Goal: Answer question/provide support

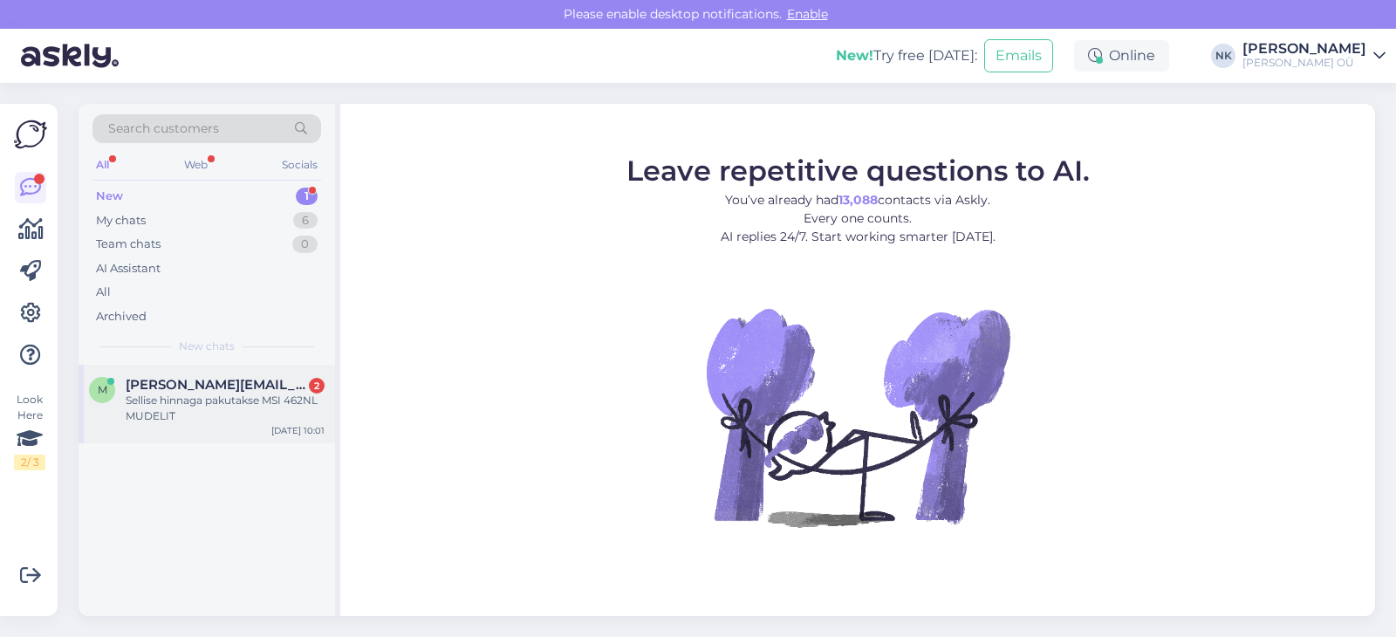
click at [247, 403] on div "Sellise hinnaga pakutakse MSI 462NL MUDELIT" at bounding box center [225, 408] width 199 height 31
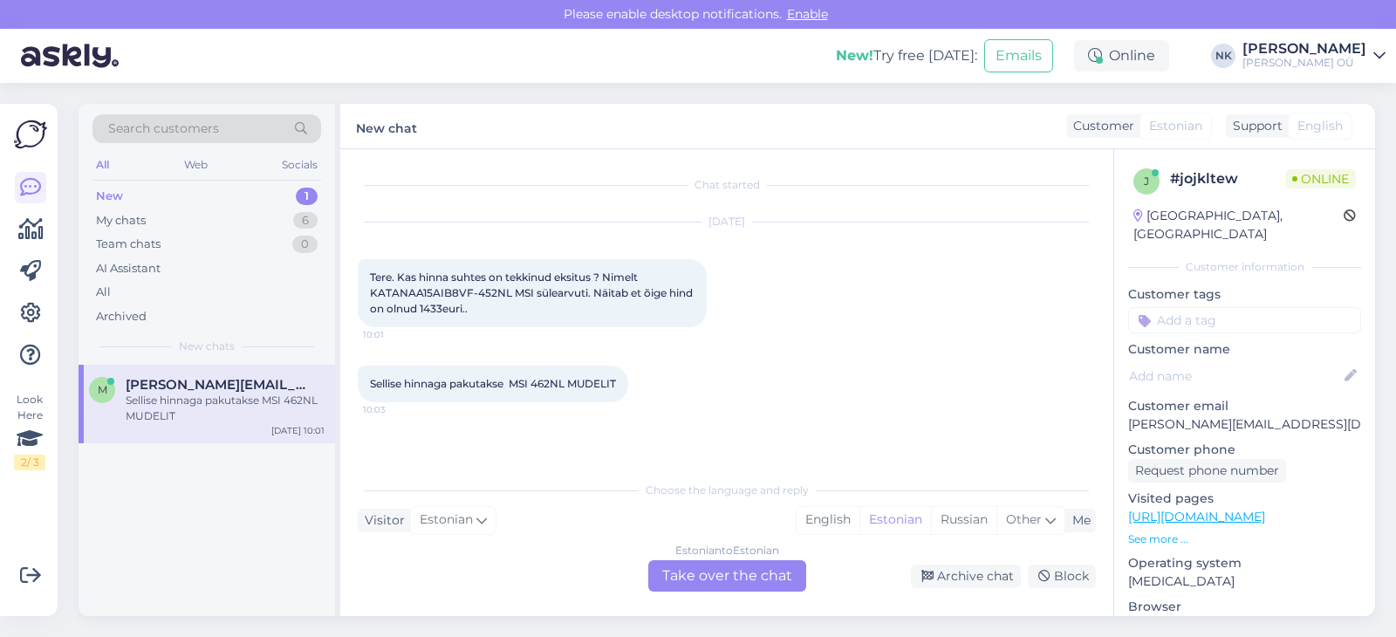
click at [1261, 509] on link "[URL][DOMAIN_NAME]" at bounding box center [1196, 517] width 137 height 16
click at [705, 571] on div "Estonian to Estonian Take over the chat" at bounding box center [727, 575] width 158 height 31
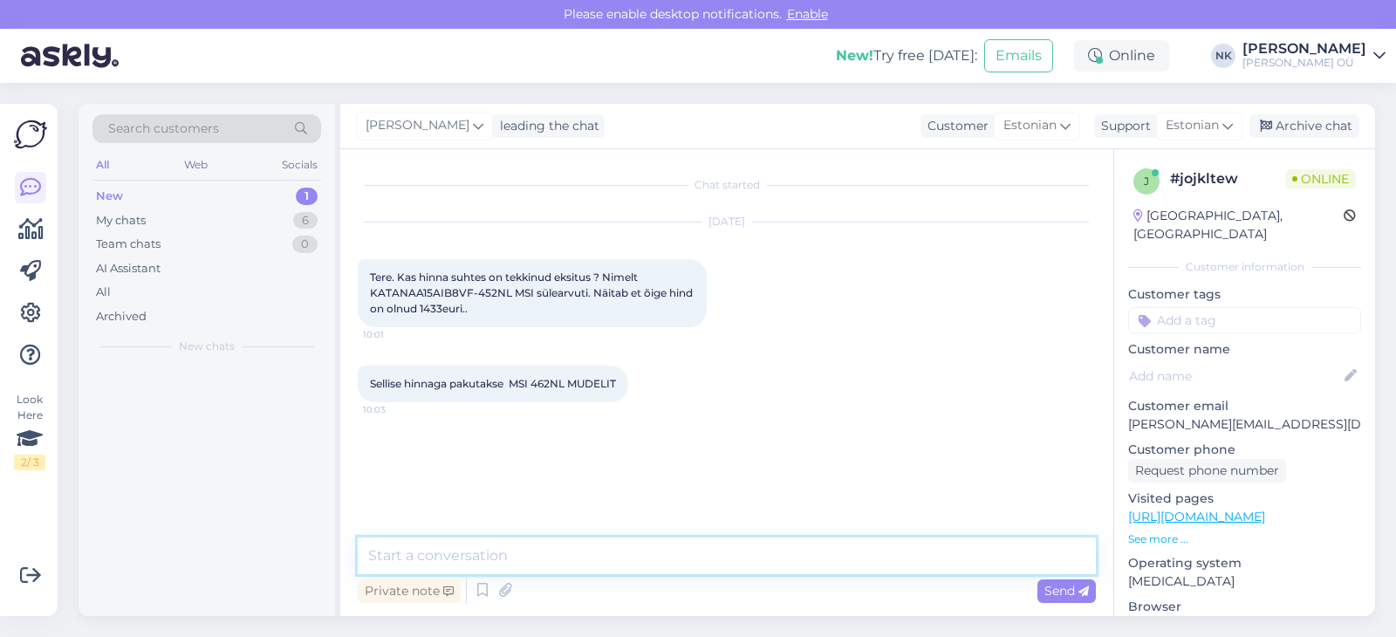
click at [622, 543] on textarea at bounding box center [727, 555] width 738 height 37
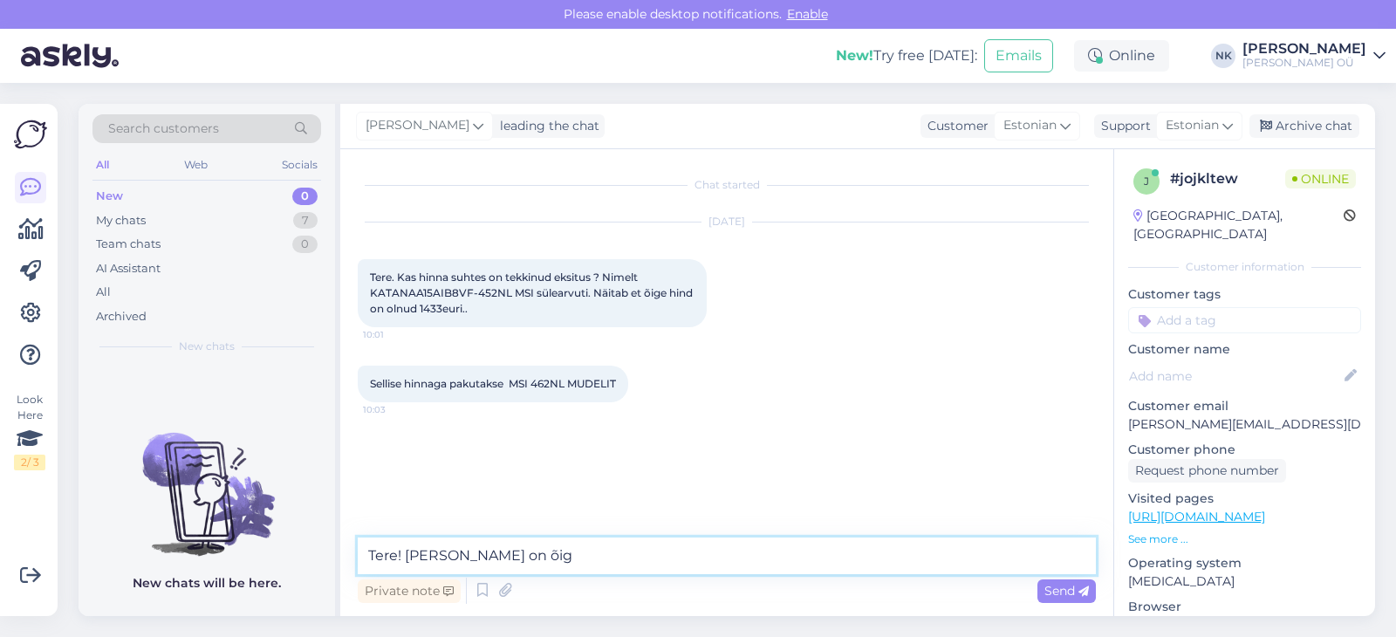
type textarea "Tere! Hind on õige"
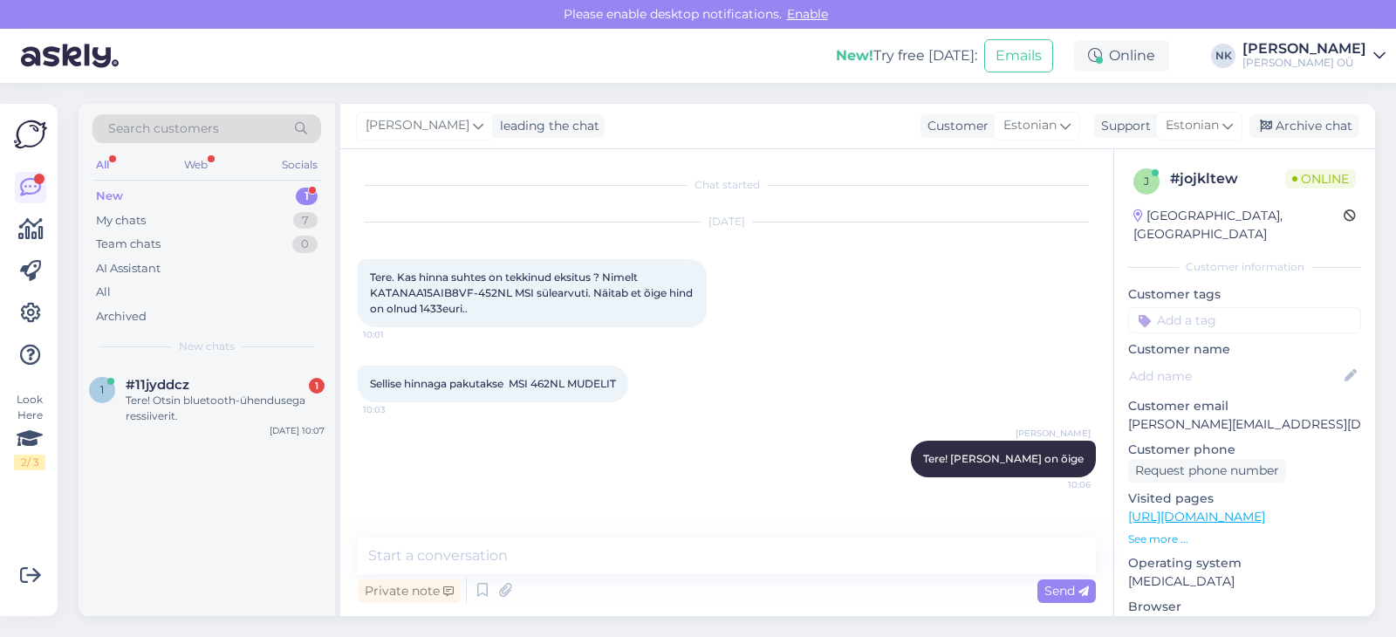
click at [161, 444] on div "1 #11jyddcz 1 Tere! Otsin bluetooth-ühendusega ressiiverit. Aug 17 10:07" at bounding box center [207, 490] width 256 height 251
click at [167, 430] on div "1 #11jyddcz 1 Tere! Otsin bluetooth-ühendusega ressiiverit. Aug 17 10:07" at bounding box center [207, 404] width 256 height 79
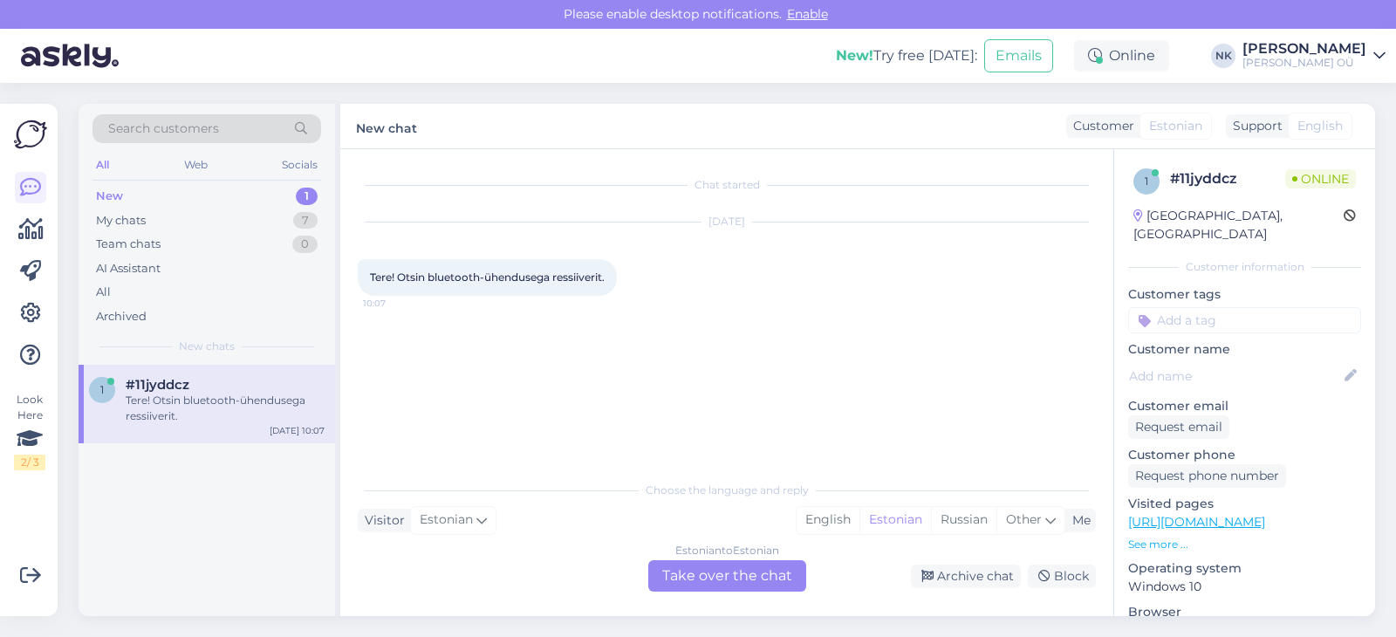
click at [1213, 514] on link "https://onoff.ee/et/otsi?controller=search&s=ressiiver" at bounding box center [1196, 522] width 137 height 16
click at [745, 572] on div "Estonian to Estonian Take over the chat" at bounding box center [727, 575] width 158 height 31
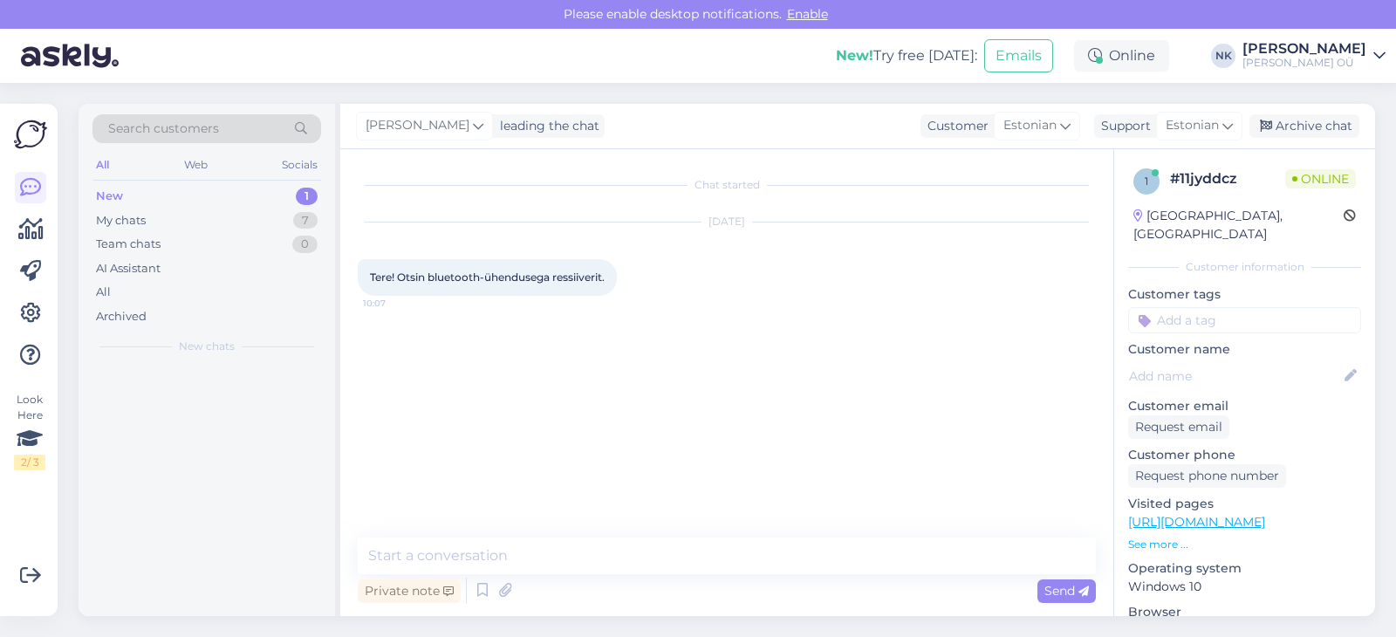
click at [648, 565] on textarea at bounding box center [727, 555] width 738 height 37
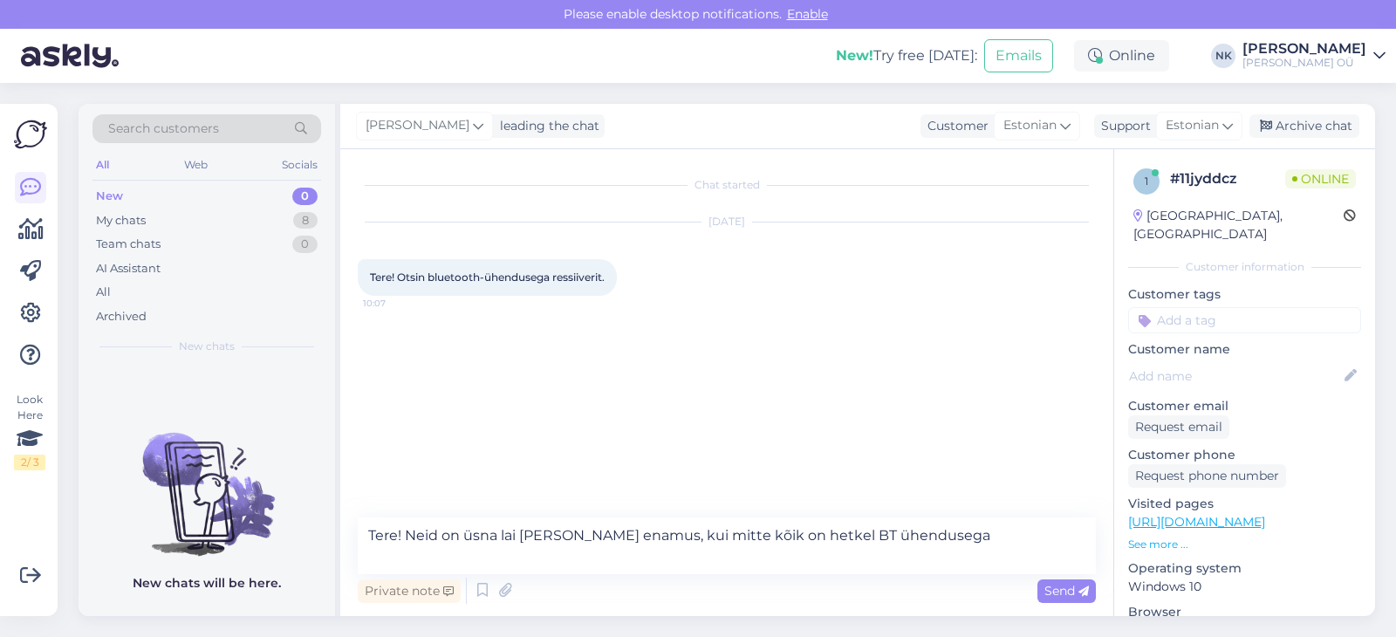
type textarea "Tere! Neid on üsna lai valik, ja enamus, kui mitte kõik on hetkel BT ühendusega…"
